Goal: Task Accomplishment & Management: Use online tool/utility

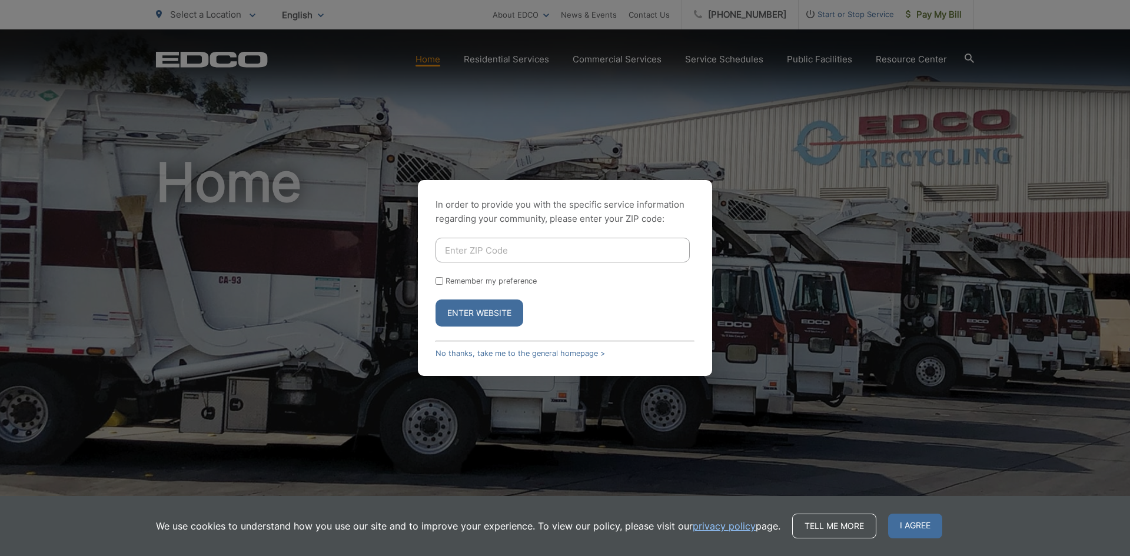
click at [597, 244] on input "Enter ZIP Code" at bounding box center [563, 250] width 254 height 25
type input "90806"
click at [436, 300] on button "Enter Website" at bounding box center [480, 313] width 88 height 27
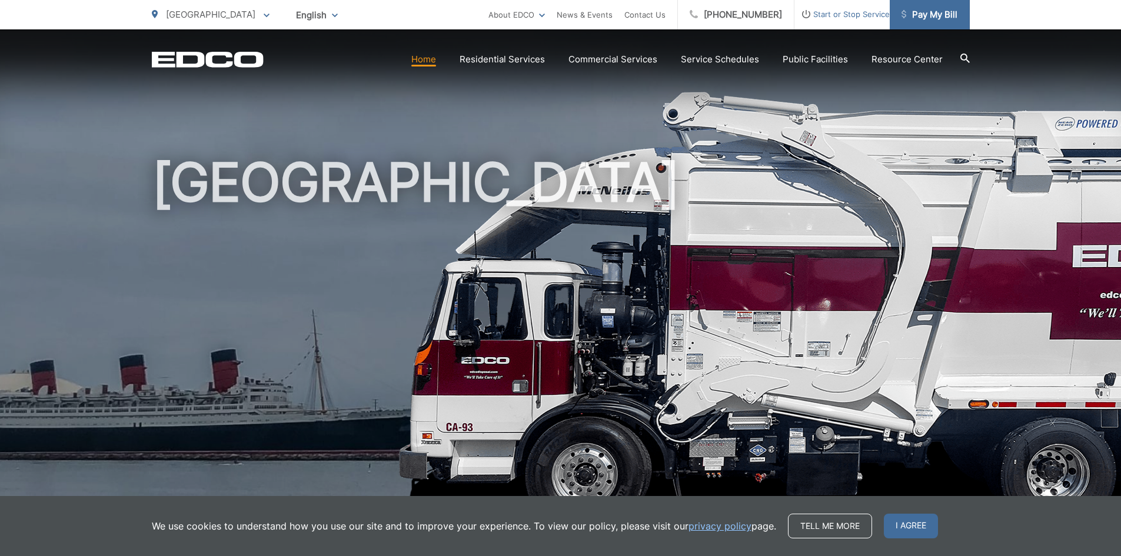
click at [914, 14] on span "Pay My Bill" at bounding box center [930, 15] width 56 height 14
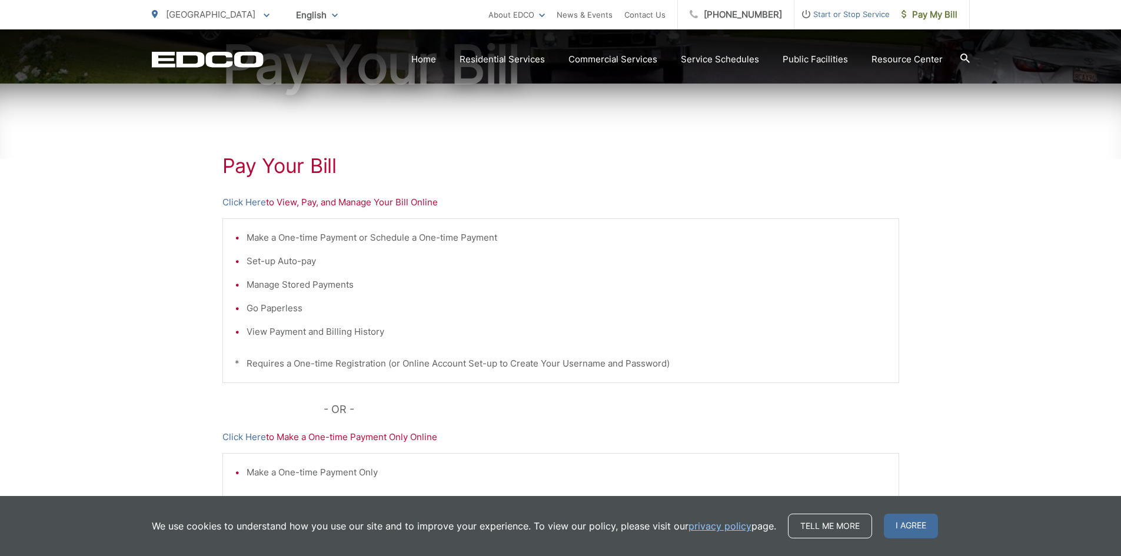
scroll to position [235, 0]
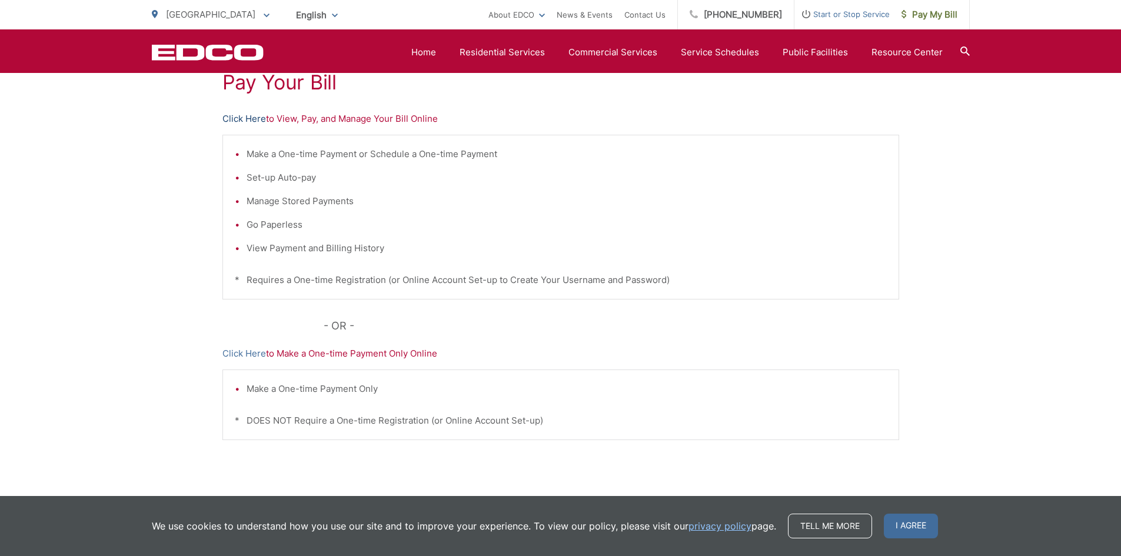
click at [251, 115] on link "Click Here" at bounding box center [245, 119] width 44 height 14
